Goal: Task Accomplishment & Management: Manage account settings

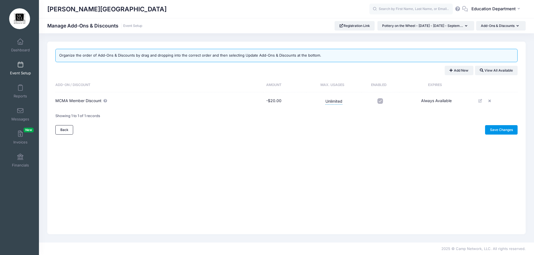
click at [509, 126] on link "Save Changes" at bounding box center [501, 129] width 33 height 9
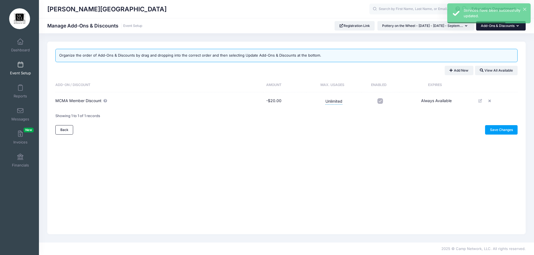
click at [502, 29] on button "Add-Ons & Discounts" at bounding box center [500, 25] width 49 height 9
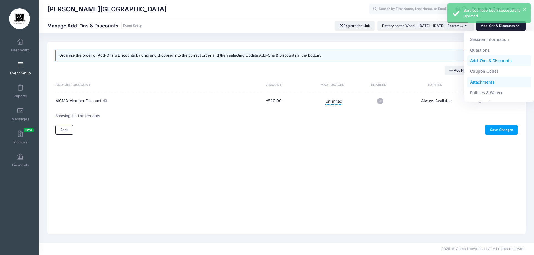
click at [478, 81] on link "Attachments" at bounding box center [499, 82] width 64 height 11
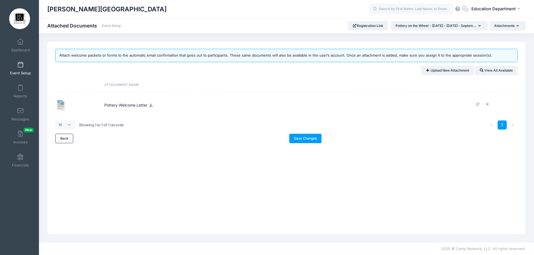
click at [150, 106] on icon at bounding box center [150, 106] width 4 height 4
click at [489, 104] on icon at bounding box center [488, 105] width 4 height 4
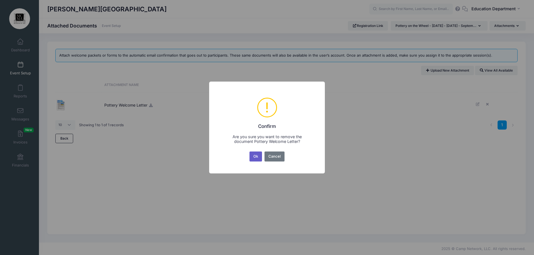
click at [257, 161] on div "Ok No Cancel" at bounding box center [266, 157] width 37 height 12
click at [257, 160] on button "Ok" at bounding box center [255, 157] width 13 height 10
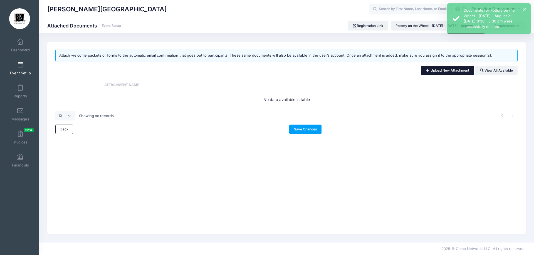
click at [427, 73] on link "Upload New Attachment" at bounding box center [447, 70] width 53 height 9
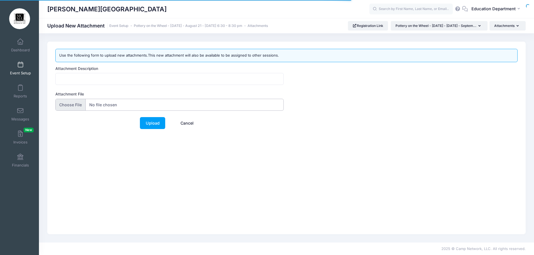
click at [73, 104] on input "Attachment File" at bounding box center [169, 105] width 228 height 12
type input "C:\fakepath\Intro-Letter.docx"
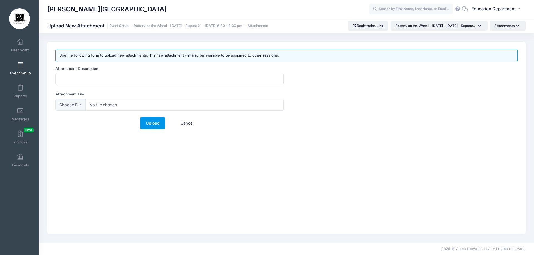
click at [153, 118] on link "Upload" at bounding box center [152, 123] width 25 height 12
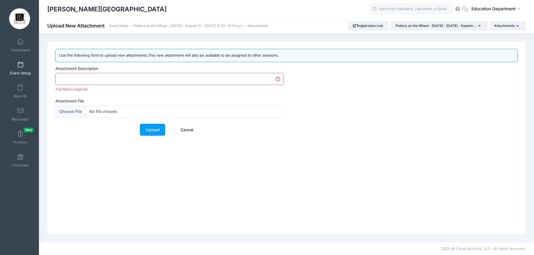
drag, startPoint x: 79, startPoint y: 82, endPoint x: 85, endPoint y: 81, distance: 6.2
click at [79, 83] on input "Attachment Description" at bounding box center [169, 79] width 228 height 12
type input "Intro Letter"
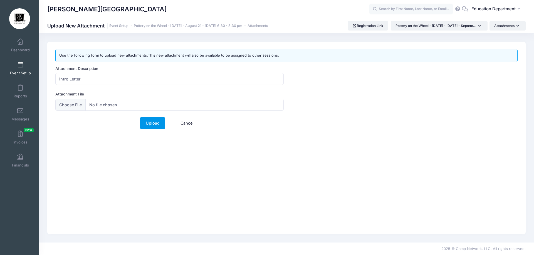
click at [146, 120] on link "Upload" at bounding box center [152, 123] width 25 height 12
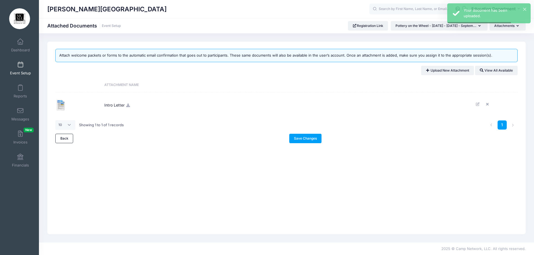
click at [128, 108] on td "Intro Letter" at bounding box center [285, 105] width 369 height 24
click at [128, 106] on icon at bounding box center [128, 106] width 4 height 4
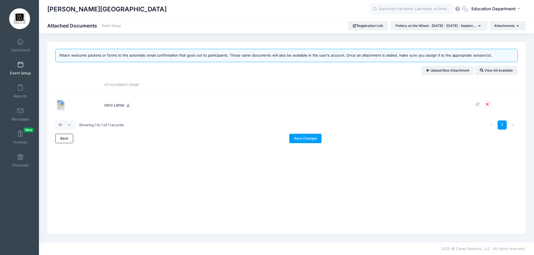
click at [486, 103] on icon at bounding box center [488, 105] width 4 height 4
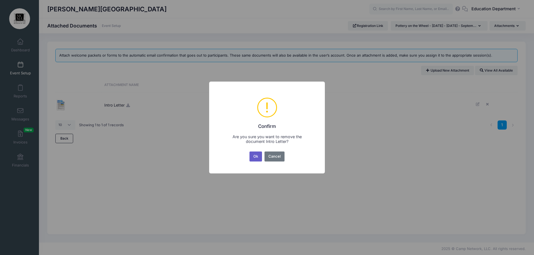
click at [256, 162] on button "Ok" at bounding box center [255, 157] width 13 height 10
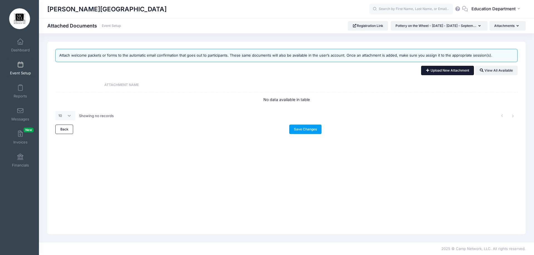
click at [436, 71] on link "Upload New Attachment" at bounding box center [447, 70] width 53 height 9
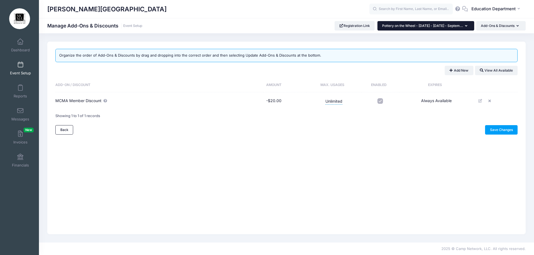
click at [416, 24] on span "Pottery on the Wheel - [DATE] - [DATE] - Septem..." at bounding box center [422, 26] width 81 height 4
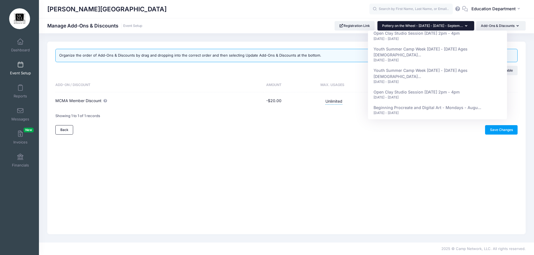
scroll to position [2474, 0]
click at [457, 153] on span "Introduction to Glass Fusing - [DATE] - [DATE] -..." at bounding box center [420, 155] width 95 height 5
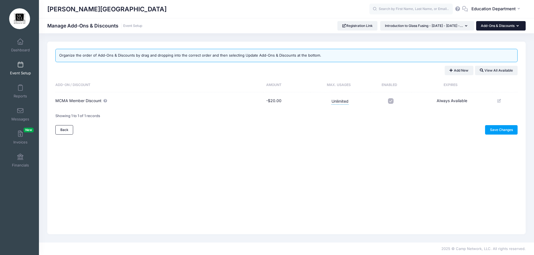
click at [506, 28] on button "Add-Ons & Discounts" at bounding box center [500, 25] width 49 height 9
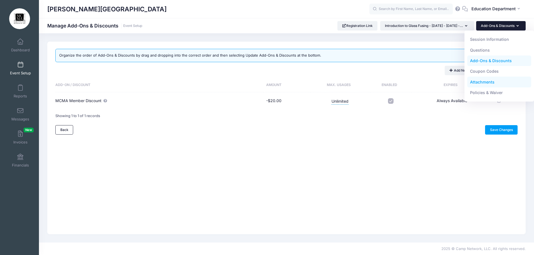
click at [492, 83] on link "Attachments" at bounding box center [499, 82] width 64 height 11
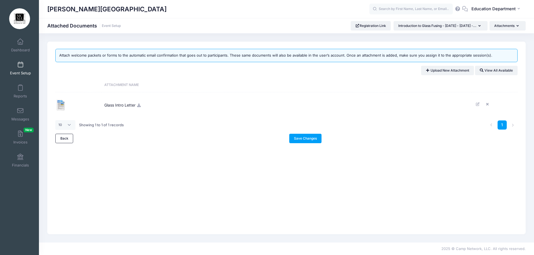
click at [140, 106] on icon at bounding box center [138, 106] width 4 height 4
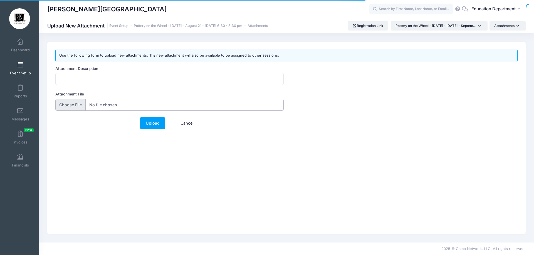
click at [76, 103] on input "Attachment File" at bounding box center [169, 105] width 228 height 12
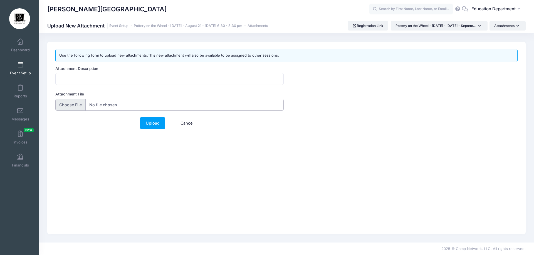
type input "C:\fakepath\Mosaic class letter revised 8.29.docx"
click at [75, 78] on input "Attachment Description" at bounding box center [169, 79] width 228 height 12
type input "Intro Letter"
click at [162, 125] on link "Upload" at bounding box center [152, 123] width 25 height 12
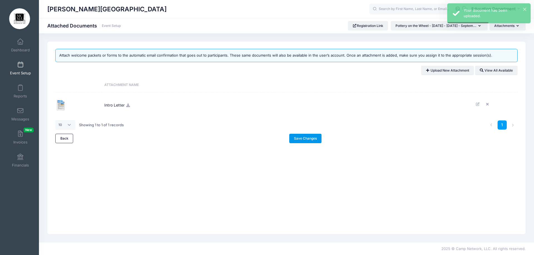
click at [306, 137] on link "Save Changes" at bounding box center [305, 138] width 33 height 9
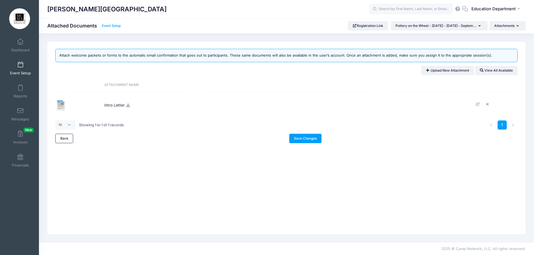
click at [113, 26] on link "Event Setup" at bounding box center [111, 26] width 19 height 4
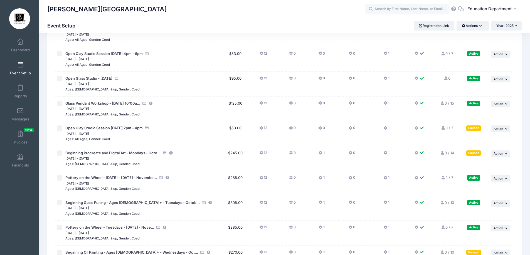
scroll to position [4717, 0]
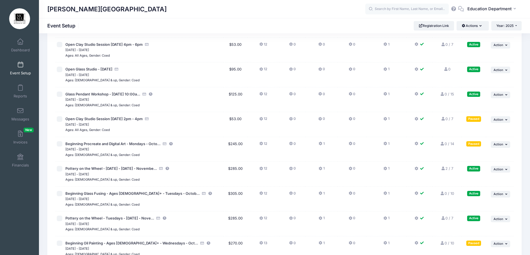
click at [59, 145] on input "checkbox" at bounding box center [60, 144] width 6 height 6
checkbox input "true"
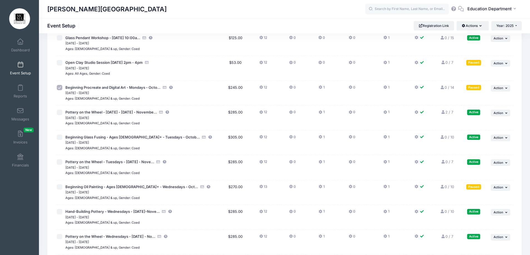
scroll to position [4764, 0]
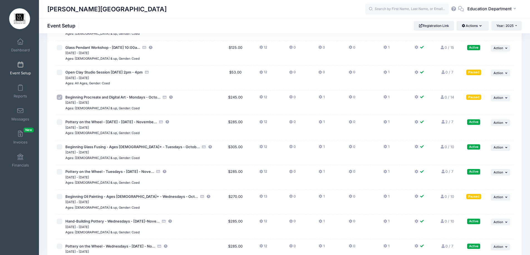
click at [59, 196] on input "checkbox" at bounding box center [60, 197] width 6 height 6
checkbox input "true"
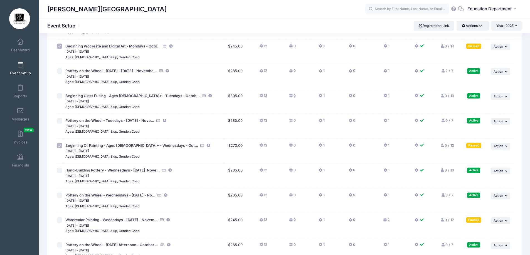
scroll to position [4819, 0]
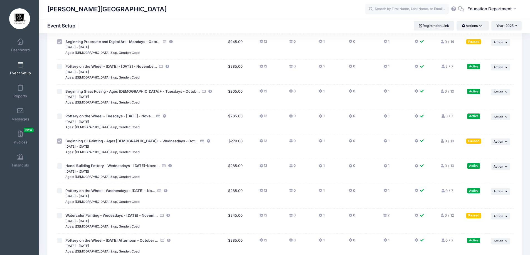
click at [60, 215] on input "checkbox" at bounding box center [60, 216] width 6 height 6
checkbox input "true"
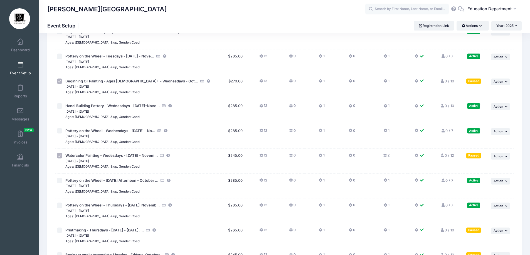
scroll to position [4903, 0]
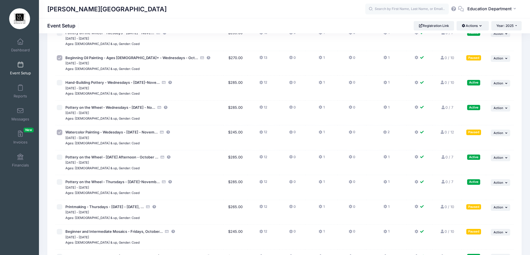
click at [59, 211] on td at bounding box center [59, 212] width 9 height 25
click at [61, 208] on input "checkbox" at bounding box center [60, 208] width 6 height 6
checkbox input "true"
click at [60, 234] on input "checkbox" at bounding box center [60, 232] width 6 height 6
checkbox input "true"
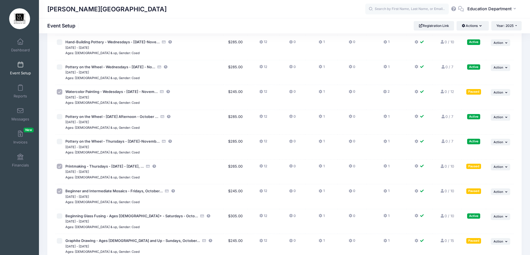
scroll to position [4986, 0]
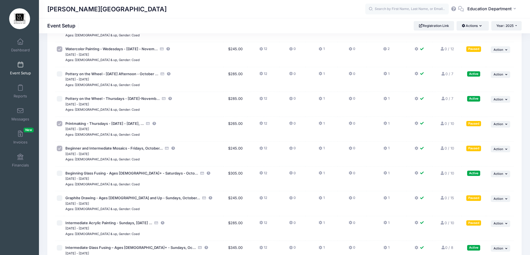
click at [59, 198] on input "checkbox" at bounding box center [60, 199] width 6 height 6
checkbox input "true"
click at [58, 222] on input "checkbox" at bounding box center [60, 224] width 6 height 6
checkbox input "true"
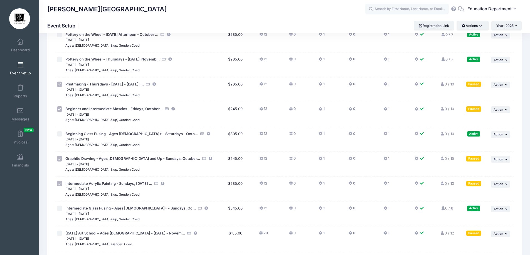
scroll to position [5042, 0]
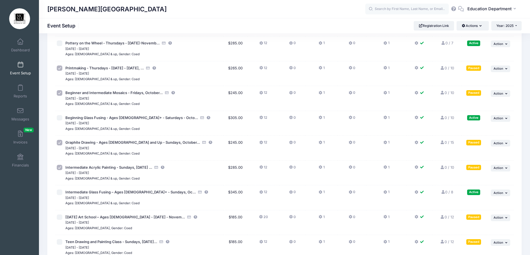
click at [61, 219] on input "checkbox" at bounding box center [60, 218] width 6 height 6
checkbox input "true"
click at [61, 242] on input "checkbox" at bounding box center [60, 243] width 6 height 6
checkbox input "true"
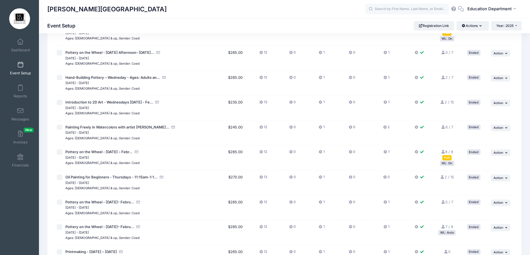
scroll to position [0, 0]
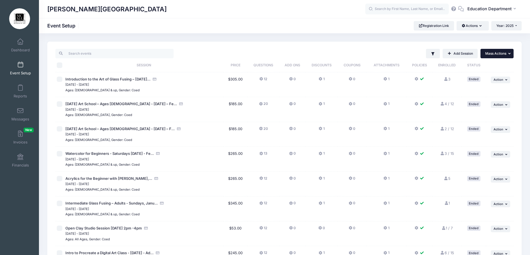
click at [493, 54] on span "Mass Actions" at bounding box center [495, 53] width 21 height 4
click at [464, 77] on link "Resume selected sessions" at bounding box center [478, 78] width 64 height 11
click at [470, 25] on button "Actions" at bounding box center [472, 25] width 32 height 9
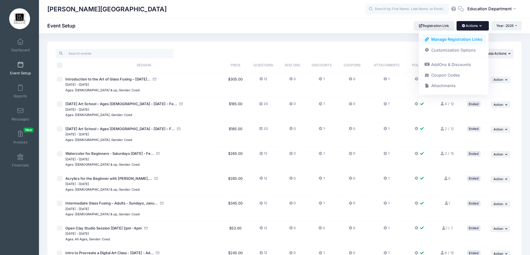
click at [444, 38] on link "Manage Registration Links" at bounding box center [453, 39] width 64 height 11
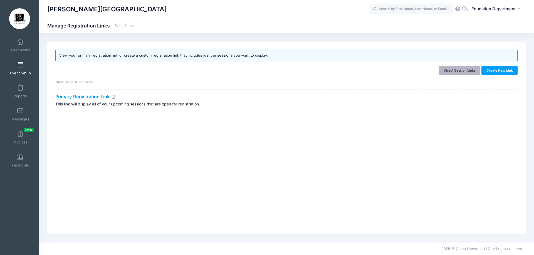
click at [466, 72] on link "Direct Session Links" at bounding box center [460, 70] width 42 height 9
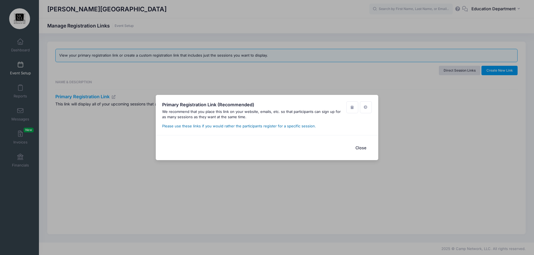
click at [205, 128] on link "Please use these links if you would rather the participants register for a spec…" at bounding box center [239, 126] width 154 height 4
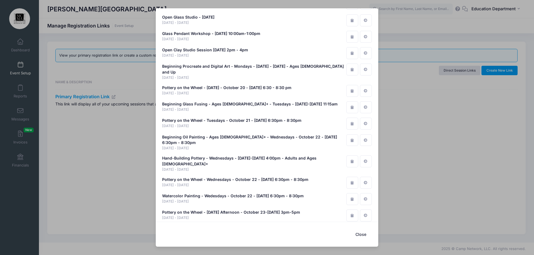
scroll to position [3175, 0]
